Goal: Find specific fact: Find specific fact

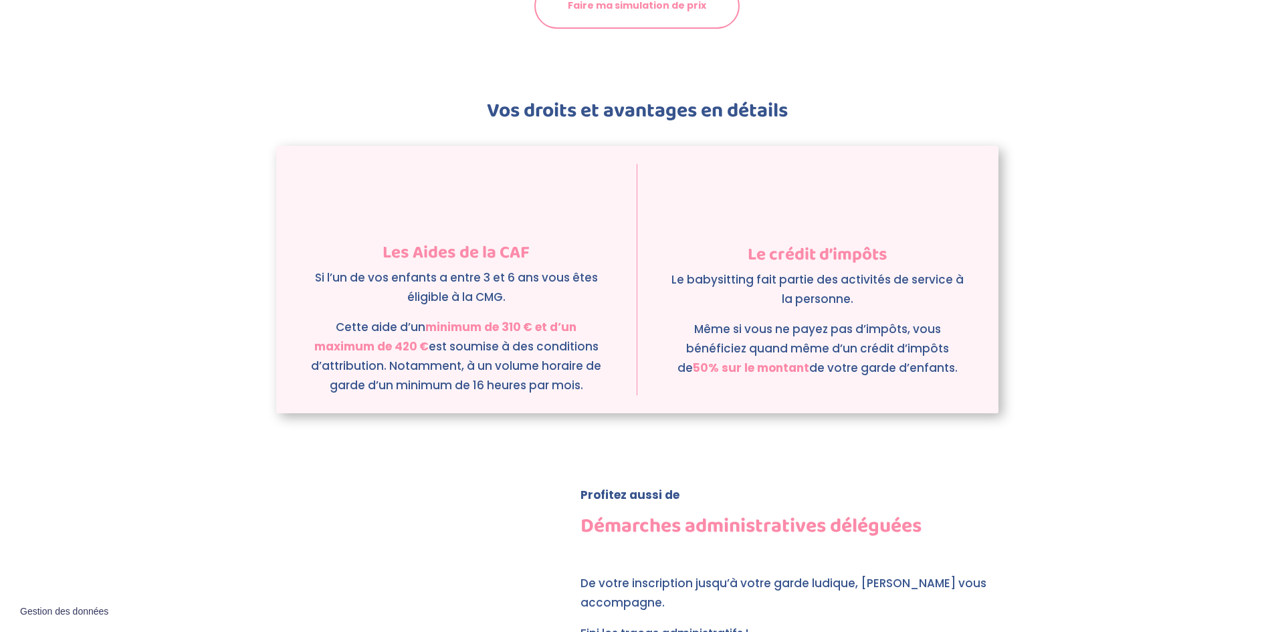
scroll to position [1673, 0]
drag, startPoint x: 401, startPoint y: 259, endPoint x: 594, endPoint y: 270, distance: 193.5
click at [592, 271] on p "Si l’un de vos enfants a entre 3 et 6 ans vous êtes éligible à la CMG." at bounding box center [457, 293] width 294 height 50
click at [591, 271] on p "Si l’un de vos enfants a entre 3 et 6 ans vous êtes éligible à la CMG." at bounding box center [457, 293] width 294 height 50
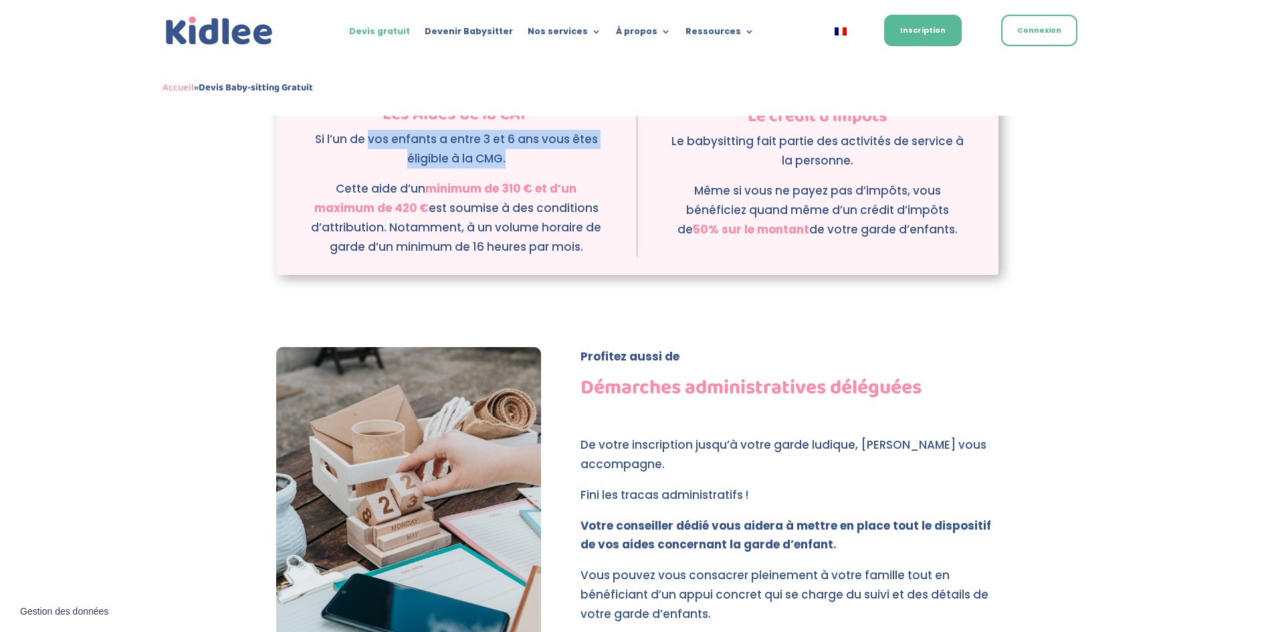
scroll to position [1904, 0]
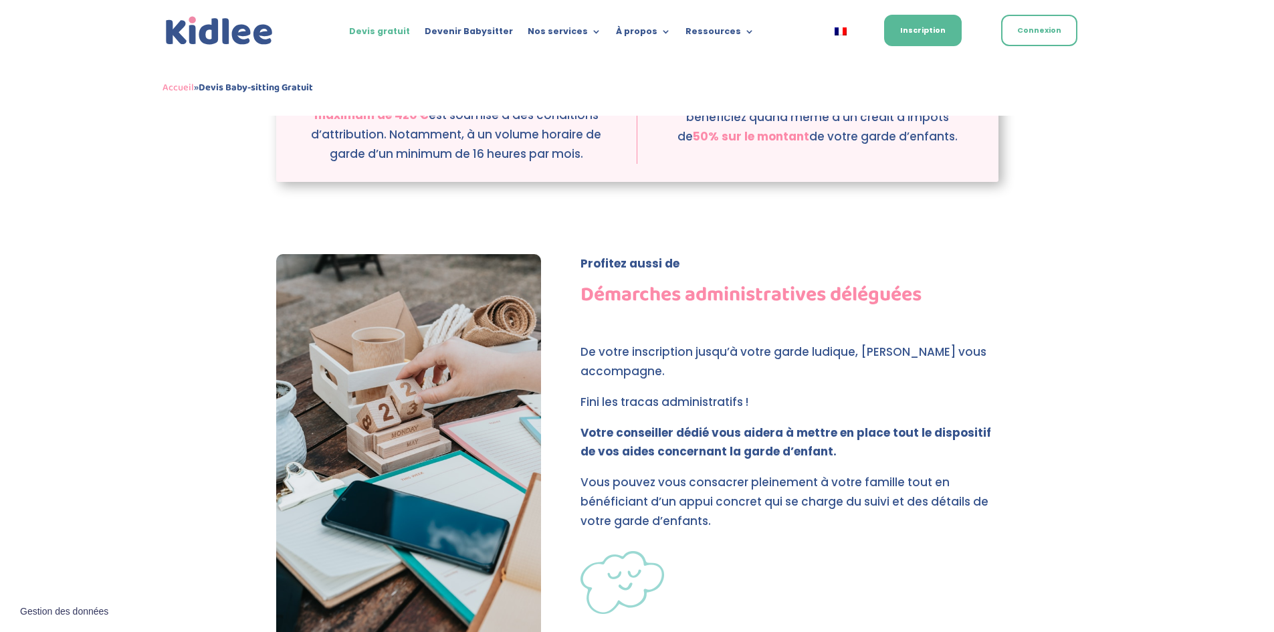
click at [725, 342] on p "De votre inscription jusqu’à votre garde ludique, [PERSON_NAME] vous accompagne." at bounding box center [788, 367] width 417 height 50
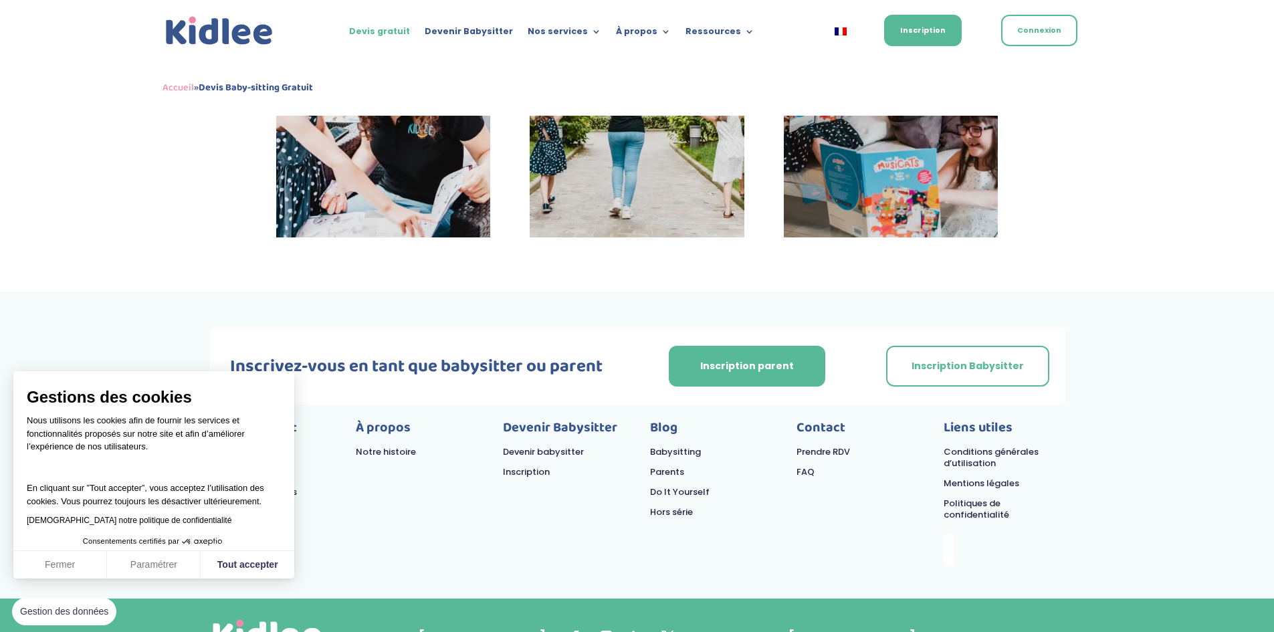
scroll to position [3415, 0]
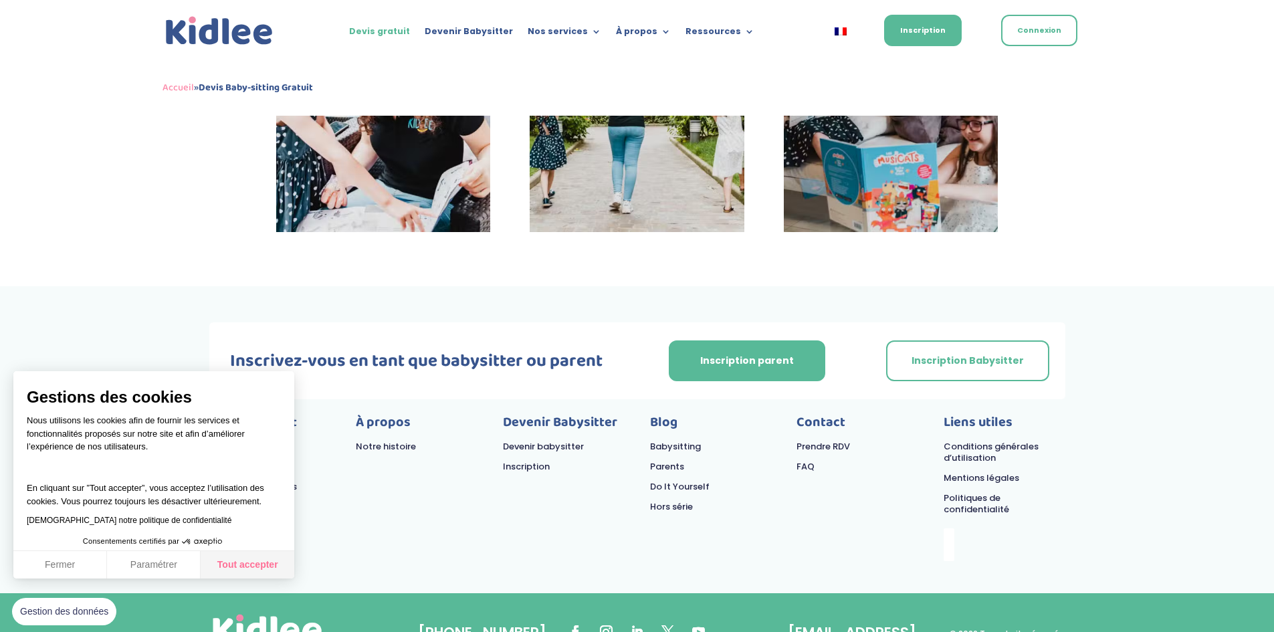
click at [231, 562] on button "Tout accepter" at bounding box center [248, 565] width 94 height 28
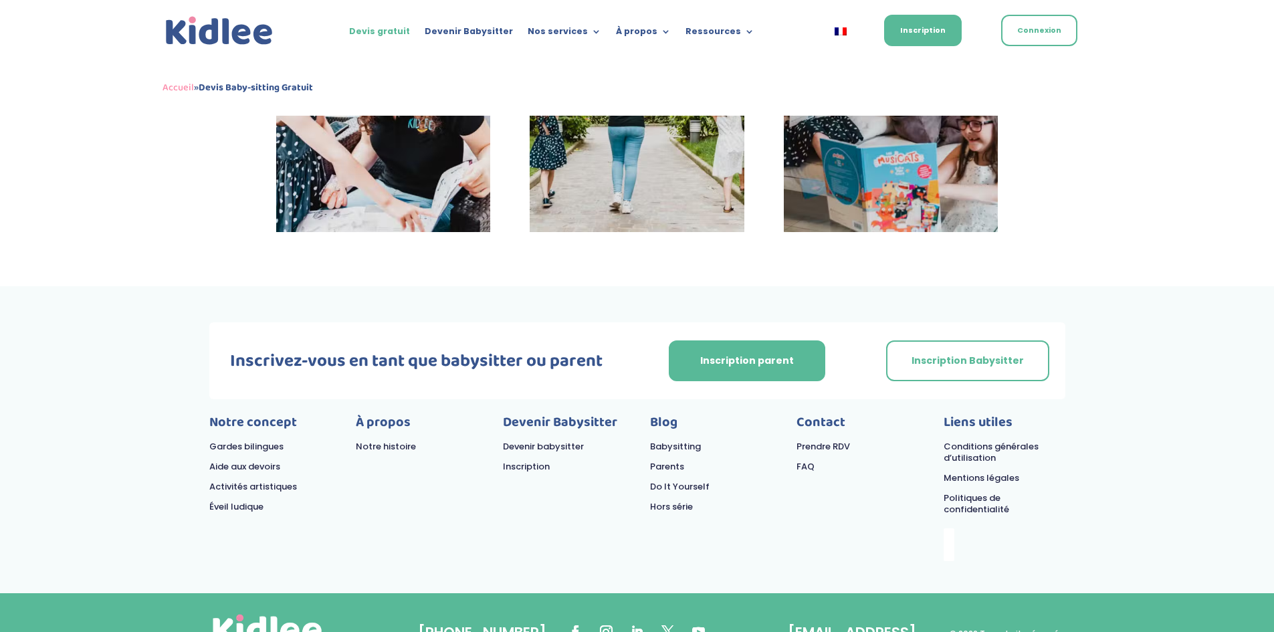
click at [987, 471] on link "Mentions légales" at bounding box center [982, 477] width 76 height 13
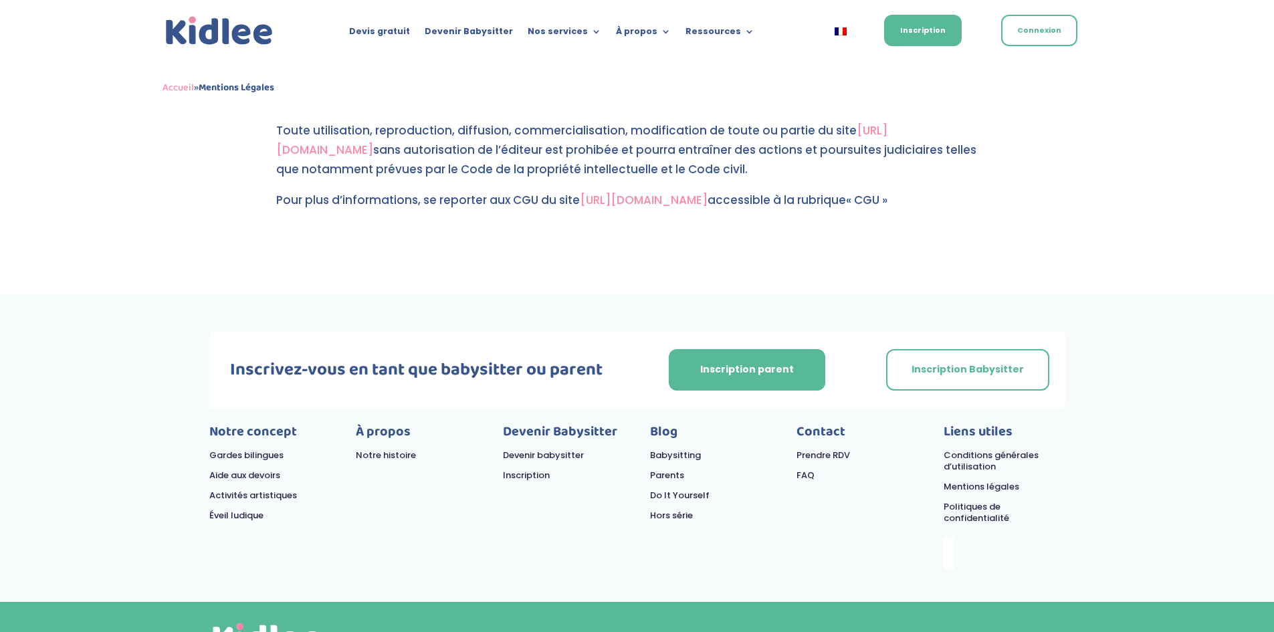
scroll to position [1310, 0]
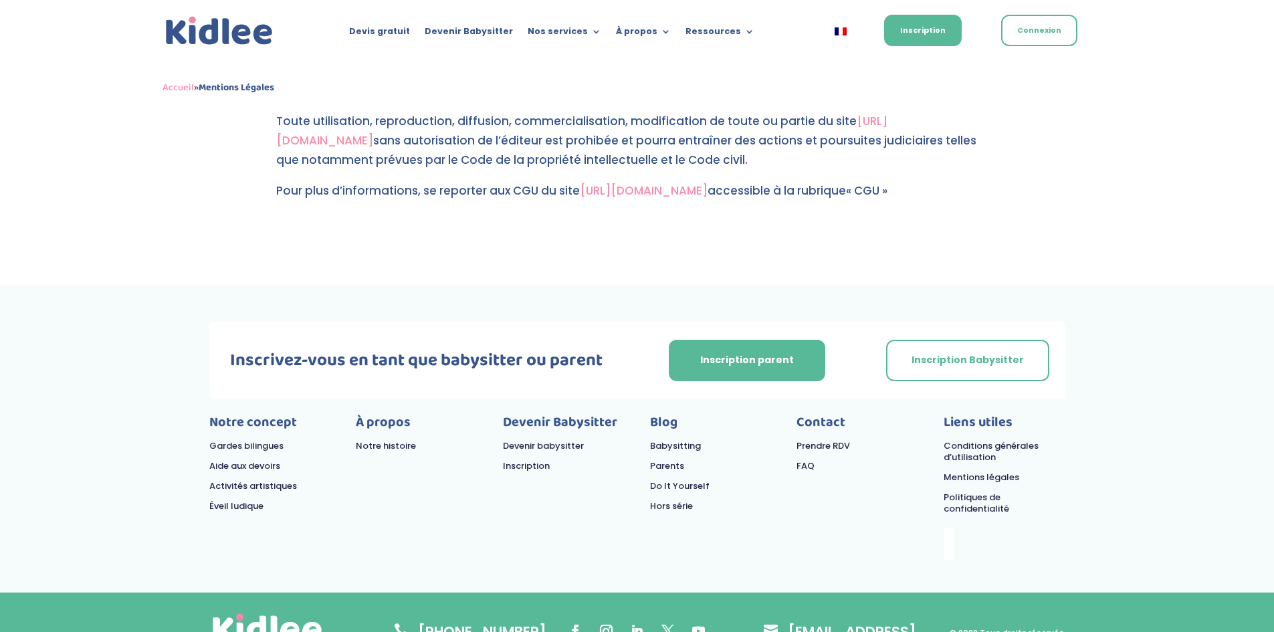
click at [993, 439] on link "Conditions générales d’utilisation" at bounding box center [991, 451] width 95 height 24
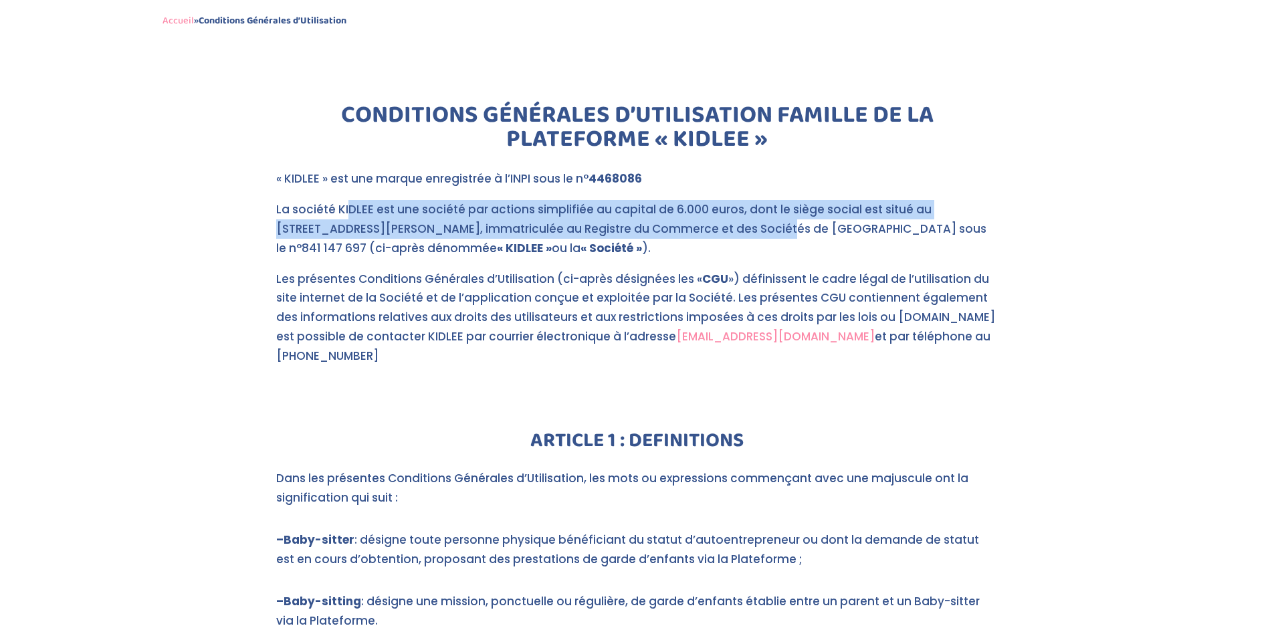
drag, startPoint x: 408, startPoint y: 205, endPoint x: 688, endPoint y: 212, distance: 280.3
click at [681, 217] on p "La société KIDLEE est une société par actions simplifiée au capital de 6.000 eu…" at bounding box center [637, 235] width 722 height 70
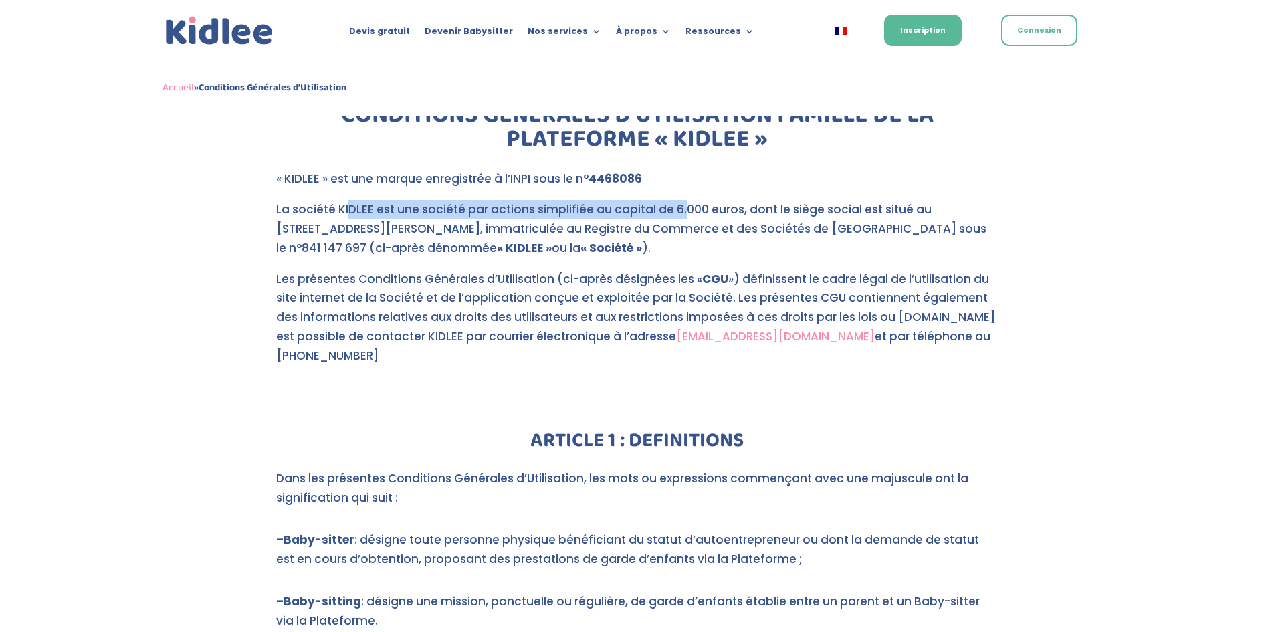
click at [667, 218] on p "La société KIDLEE est une société par actions simplifiée au capital de 6.000 eu…" at bounding box center [637, 235] width 722 height 70
click at [643, 233] on p "La société KIDLEE est une société par actions simplifiée au capital de 6.000 eu…" at bounding box center [637, 235] width 722 height 70
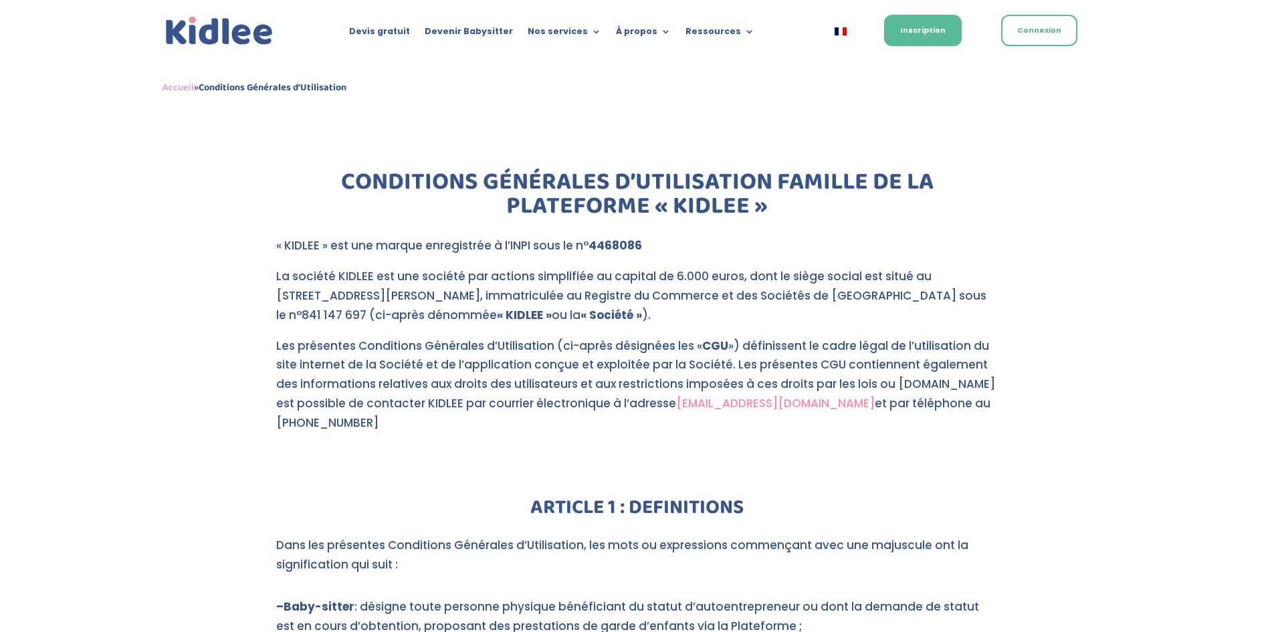
drag, startPoint x: 290, startPoint y: 314, endPoint x: 349, endPoint y: 313, distance: 59.5
click at [349, 313] on p "La société KIDLEE est une société par actions simplifiée au capital de 6.000 eu…" at bounding box center [637, 302] width 722 height 70
copy p "841 147 697"
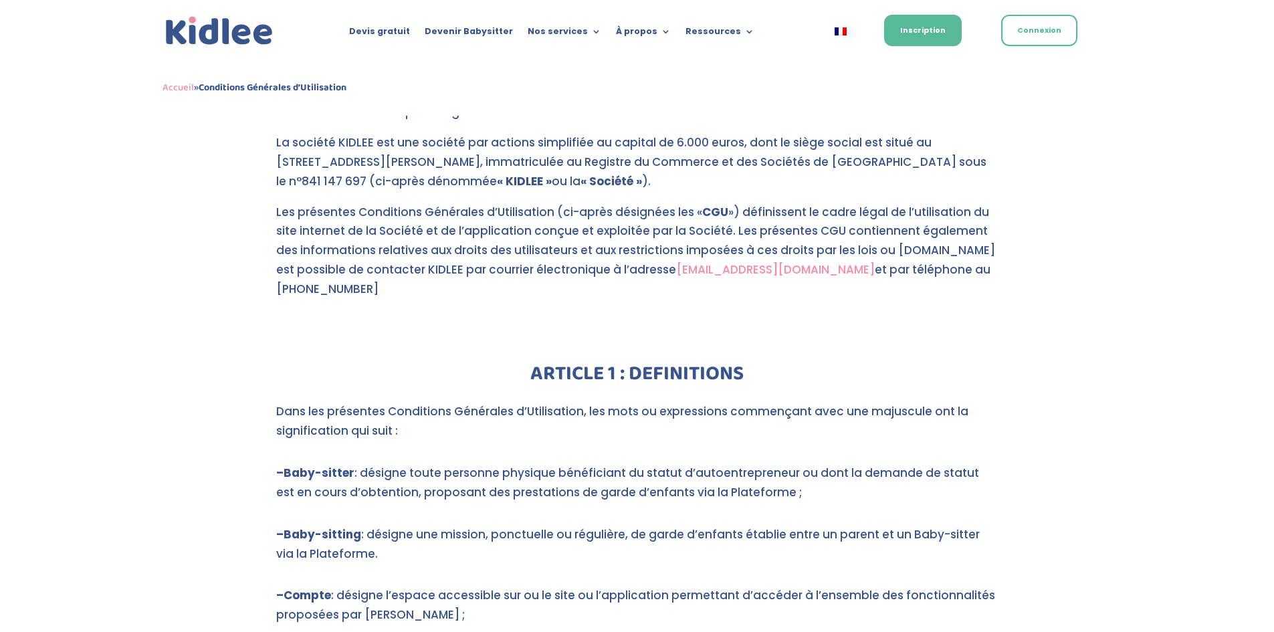
scroll to position [401, 0]
